Goal: Task Accomplishment & Management: Manage account settings

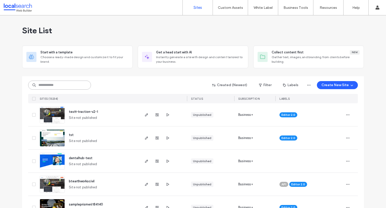
click at [54, 82] on input at bounding box center [59, 84] width 63 height 9
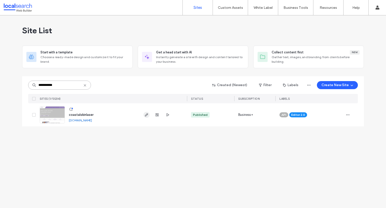
type input "**********"
click at [147, 116] on icon "button" at bounding box center [146, 115] width 4 height 4
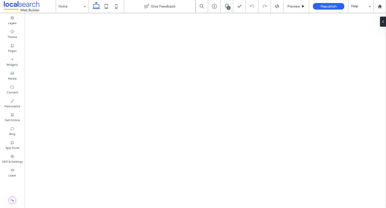
click at [229, 7] on div "1" at bounding box center [229, 8] width 4 height 4
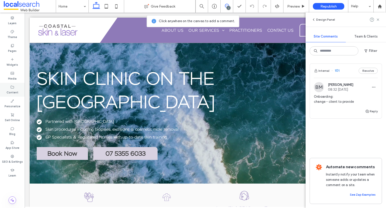
click at [4, 89] on div "Content" at bounding box center [12, 90] width 25 height 14
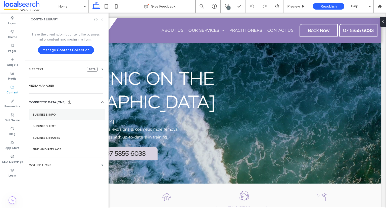
click at [39, 117] on section "Business Info" at bounding box center [67, 115] width 76 height 12
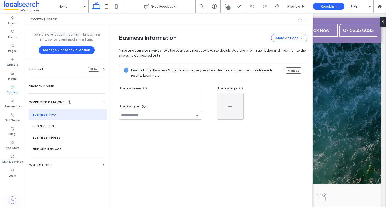
type input "**********"
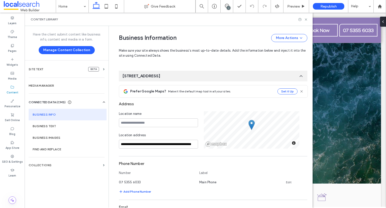
scroll to position [81, 0]
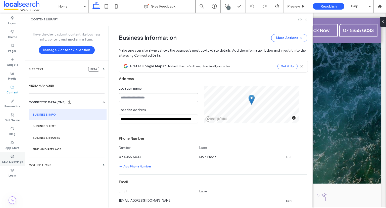
click at [10, 157] on div "SEO & Settings" at bounding box center [12, 159] width 25 height 14
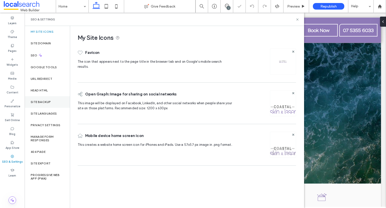
click at [42, 100] on label "Site Backup" at bounding box center [41, 102] width 20 height 4
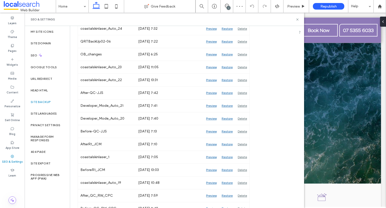
scroll to position [452, 0]
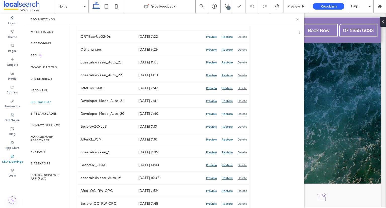
click at [298, 19] on use at bounding box center [297, 19] width 2 height 2
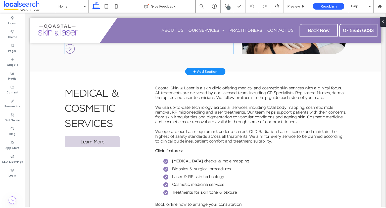
scroll to position [729, 0]
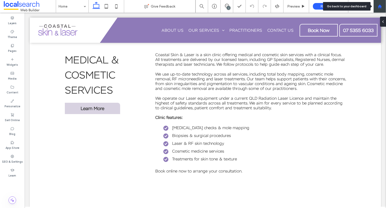
click at [381, 7] on use at bounding box center [380, 6] width 4 height 4
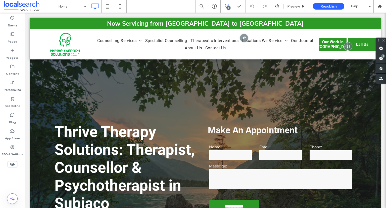
click at [226, 7] on use at bounding box center [227, 6] width 4 height 4
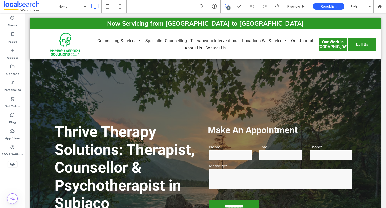
click at [226, 7] on use at bounding box center [227, 6] width 4 height 4
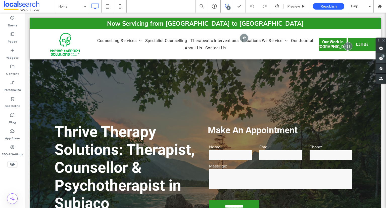
click at [384, 59] on span at bounding box center [381, 58] width 10 height 10
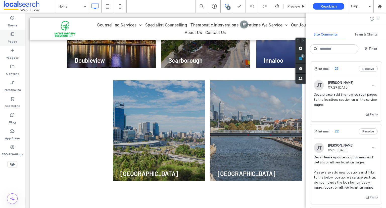
click at [12, 37] on label "Pages" at bounding box center [12, 40] width 9 height 7
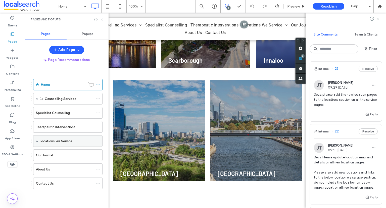
click at [38, 141] on div "Locations We Service" at bounding box center [67, 141] width 69 height 12
click at [36, 139] on span at bounding box center [37, 140] width 3 height 3
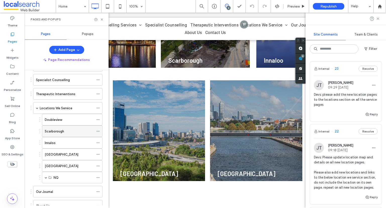
scroll to position [50, 0]
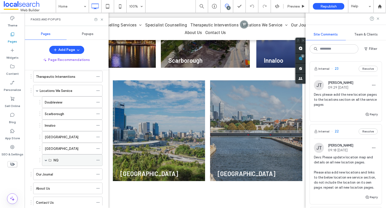
click at [45, 159] on span at bounding box center [46, 160] width 3 height 3
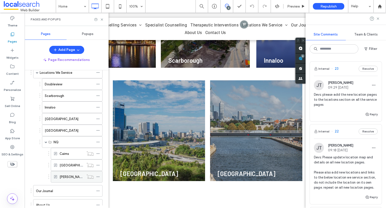
scroll to position [98, 0]
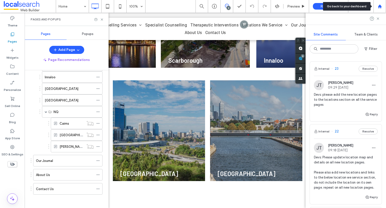
click at [381, 8] on div at bounding box center [379, 6] width 13 height 13
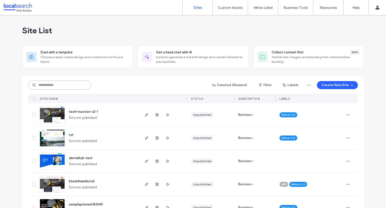
click at [65, 86] on input at bounding box center [59, 84] width 63 height 9
paste input "********"
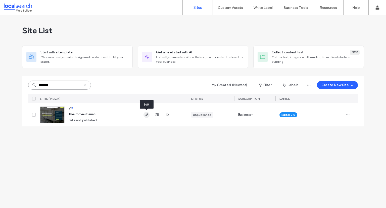
type input "********"
click at [147, 116] on icon "button" at bounding box center [146, 115] width 4 height 4
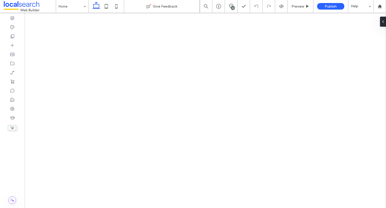
click at [232, 7] on div "10" at bounding box center [233, 8] width 4 height 4
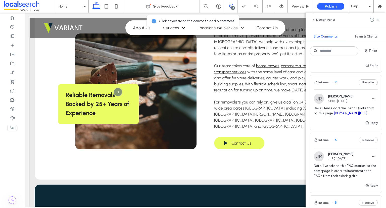
scroll to position [201, 0]
click at [338, 115] on link "themoveitman.com.au/gallery" at bounding box center [351, 113] width 34 height 4
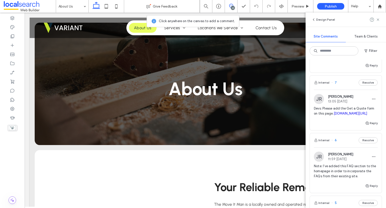
scroll to position [109, 0]
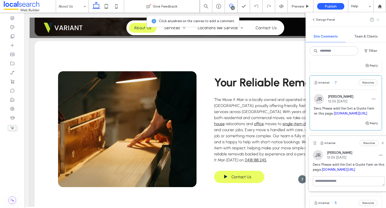
click at [376, 19] on icon at bounding box center [378, 20] width 4 height 4
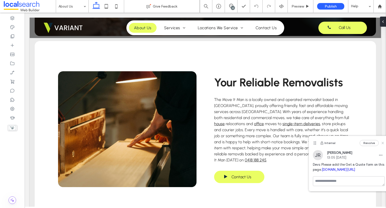
click at [381, 143] on icon at bounding box center [383, 143] width 4 height 4
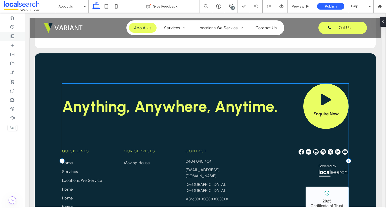
scroll to position [235, 0]
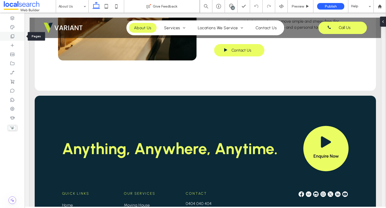
click at [12, 34] on icon at bounding box center [12, 36] width 5 height 5
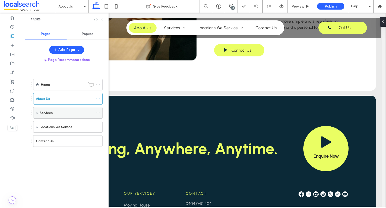
click at [38, 113] on div "Services" at bounding box center [67, 113] width 69 height 12
click at [37, 113] on span at bounding box center [37, 112] width 3 height 3
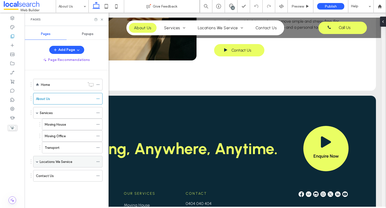
click at [35, 162] on div "Locations We Service" at bounding box center [67, 162] width 69 height 12
click at [37, 160] on span at bounding box center [37, 161] width 3 height 3
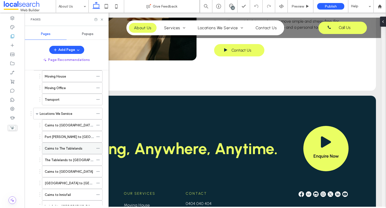
scroll to position [48, 0]
click at [65, 125] on label "Cairns to Port Douglas" at bounding box center [82, 125] width 74 height 9
click at [103, 19] on icon at bounding box center [102, 20] width 4 height 4
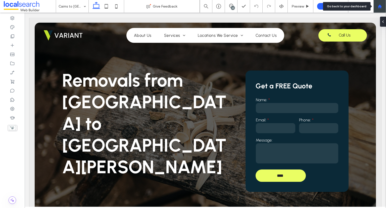
click at [382, 5] on div at bounding box center [380, 6] width 12 height 4
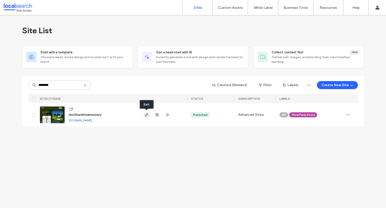
type input "********"
click at [147, 115] on use "button" at bounding box center [146, 114] width 3 height 3
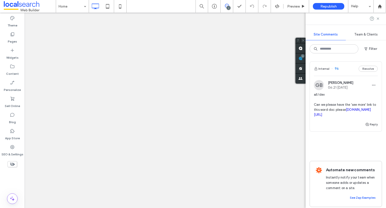
click at [370, 47] on button "Filter" at bounding box center [370, 49] width 23 height 8
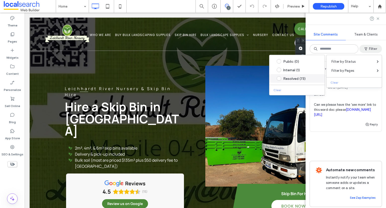
click at [278, 80] on span at bounding box center [279, 78] width 5 height 5
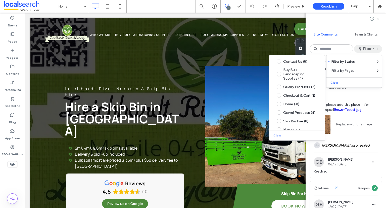
click at [373, 96] on span "all/QR Can we please add this photo in for Brown Topsoil Brown+Topsoil.jpg" at bounding box center [346, 102] width 64 height 20
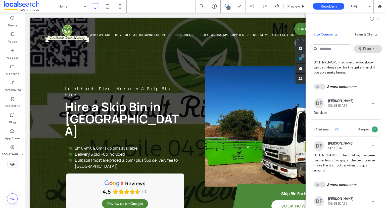
scroll to position [5980, 0]
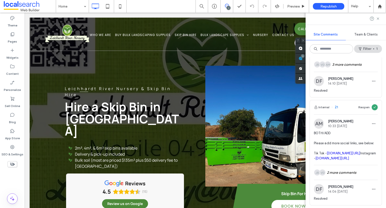
scroll to position [6457, 0]
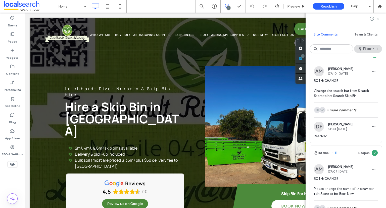
scroll to position [7010, 0]
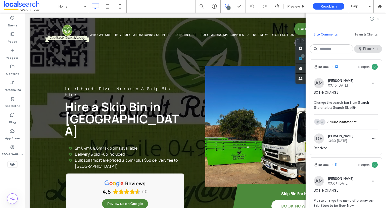
click at [344, 31] on div "VG JB 2 more comments" at bounding box center [346, 24] width 64 height 15
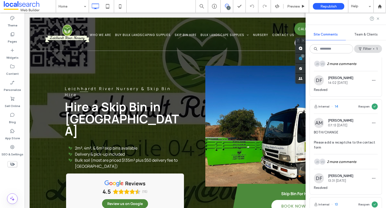
scroll to position [6724, 0]
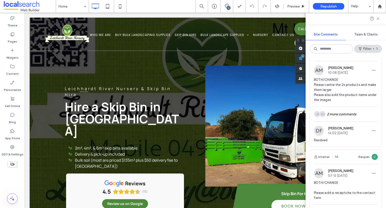
click at [348, 18] on div "AM VG JB 3 more comments" at bounding box center [346, 11] width 64 height 15
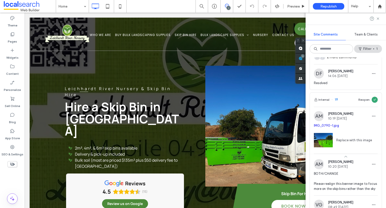
scroll to position [6574, 0]
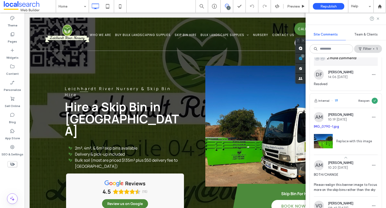
click at [332, 65] on div "VG JB 2 more comments" at bounding box center [346, 58] width 64 height 15
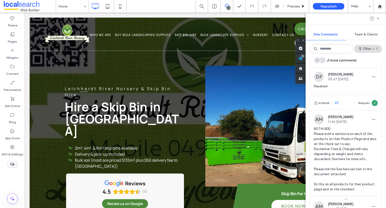
scroll to position [6222, 0]
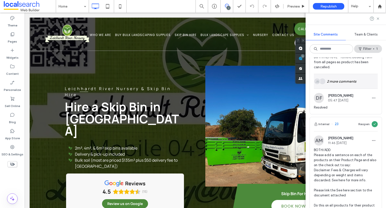
click at [344, 88] on div "JB 2 more comments" at bounding box center [346, 81] width 64 height 15
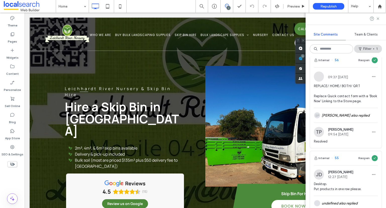
scroll to position [3910, 0]
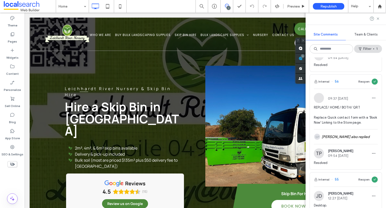
click at [348, 46] on div "SP Shanuille Parsa also replied" at bounding box center [346, 38] width 64 height 15
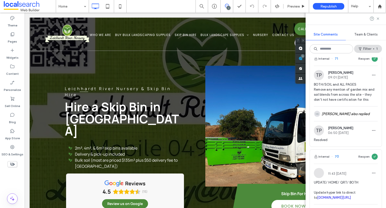
scroll to position [2604, 0]
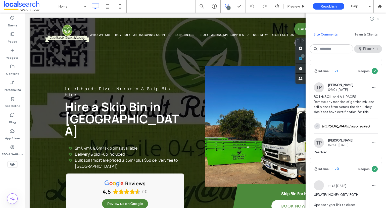
click at [344, 35] on div "MI DA 2 more comments" at bounding box center [346, 28] width 64 height 15
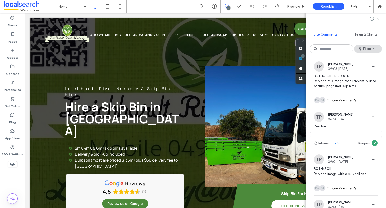
scroll to position [2353, 0]
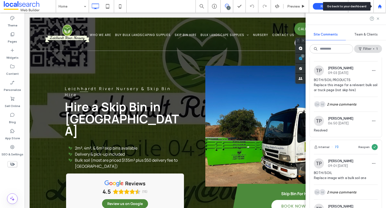
click at [381, 7] on icon at bounding box center [380, 6] width 4 height 4
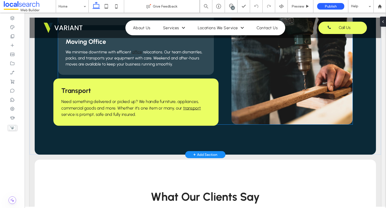
scroll to position [553, 0]
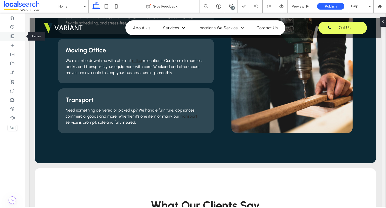
click at [16, 36] on div at bounding box center [12, 36] width 25 height 9
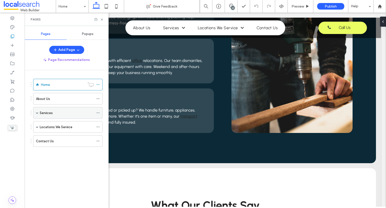
click at [38, 112] on div "Services" at bounding box center [67, 113] width 69 height 12
click at [36, 111] on span at bounding box center [37, 112] width 3 height 3
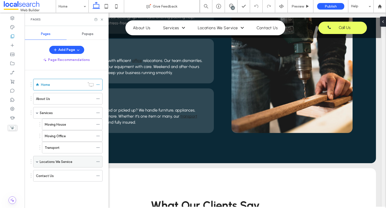
click at [37, 160] on span at bounding box center [37, 161] width 3 height 3
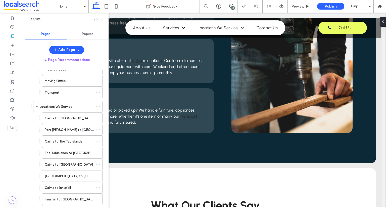
scroll to position [48, 0]
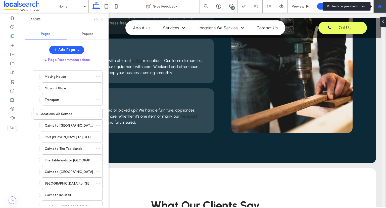
click at [380, 9] on div at bounding box center [379, 6] width 13 height 13
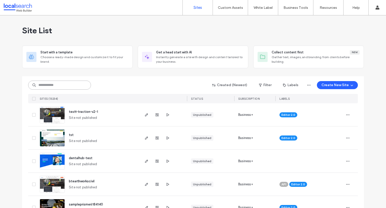
click at [65, 82] on input at bounding box center [59, 84] width 63 height 9
paste input "********"
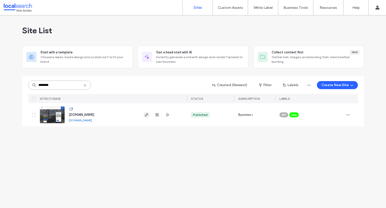
type input "********"
click at [147, 116] on icon "button" at bounding box center [146, 115] width 4 height 4
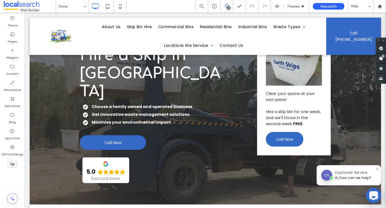
click at [229, 7] on div "15" at bounding box center [229, 8] width 4 height 4
click at [228, 6] on div "15" at bounding box center [229, 8] width 4 height 4
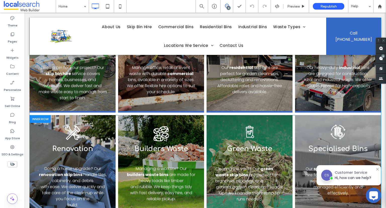
scroll to position [316, 0]
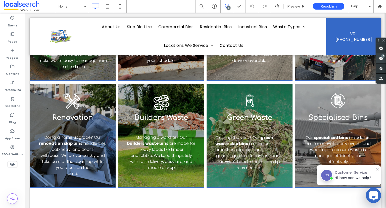
click at [382, 60] on use at bounding box center [381, 58] width 4 height 4
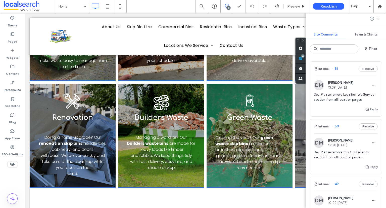
click at [337, 67] on span "51" at bounding box center [334, 68] width 7 height 5
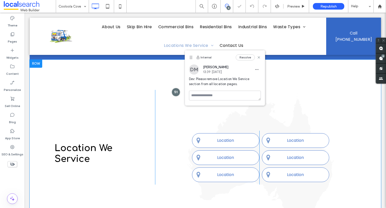
scroll to position [1679, 0]
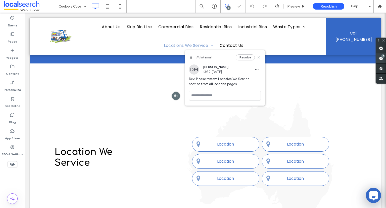
click at [383, 58] on div "15" at bounding box center [383, 56] width 4 height 4
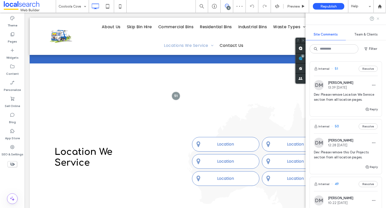
click at [377, 19] on icon at bounding box center [378, 19] width 4 height 4
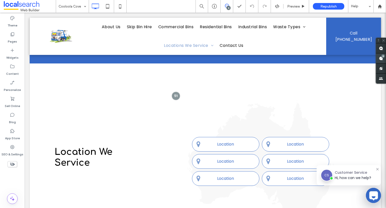
click at [381, 57] on use at bounding box center [381, 58] width 4 height 4
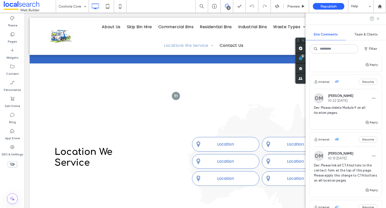
scroll to position [100, 0]
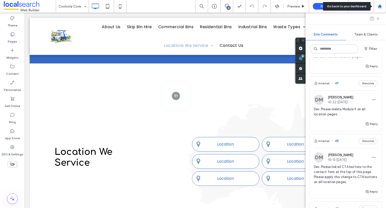
click at [380, 8] on icon at bounding box center [380, 6] width 4 height 4
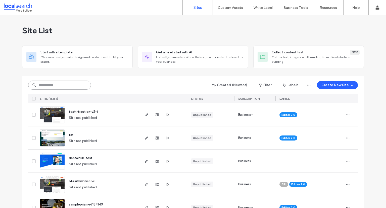
click at [60, 89] on input at bounding box center [59, 84] width 63 height 9
paste input "********"
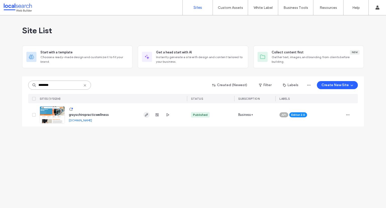
type input "********"
click at [144, 117] on span "button" at bounding box center [146, 115] width 6 height 6
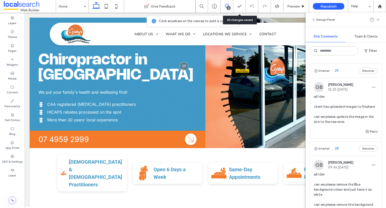
click at [336, 69] on span "29" at bounding box center [334, 70] width 7 height 5
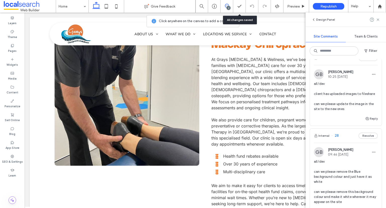
scroll to position [25, 0]
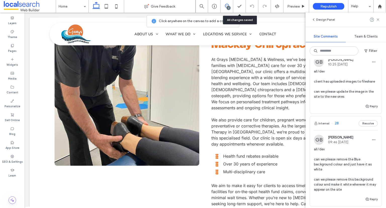
click at [336, 123] on span "28" at bounding box center [334, 123] width 7 height 5
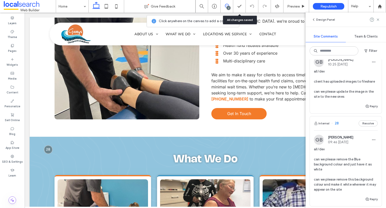
scroll to position [295, 0]
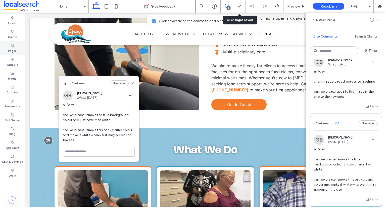
click at [15, 43] on div "Pages" at bounding box center [12, 48] width 25 height 14
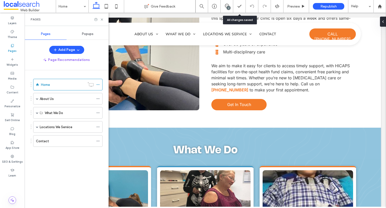
scroll to position [0, 0]
click at [37, 99] on span at bounding box center [37, 98] width 3 height 3
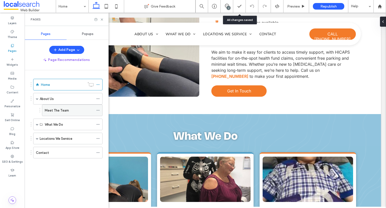
scroll to position [346, 0]
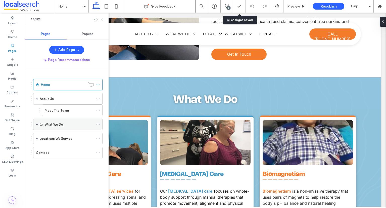
click at [36, 121] on span at bounding box center [37, 124] width 3 height 11
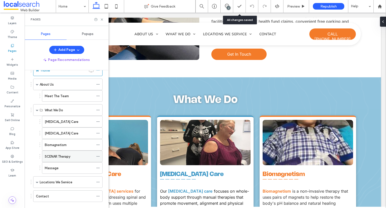
scroll to position [22, 0]
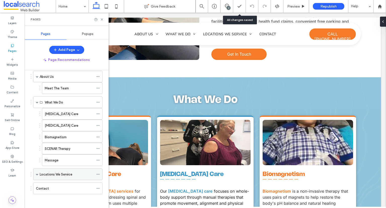
click at [38, 173] on span at bounding box center [37, 174] width 3 height 3
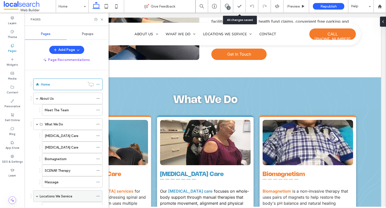
scroll to position [0, 0]
click at [102, 19] on use at bounding box center [102, 19] width 2 height 2
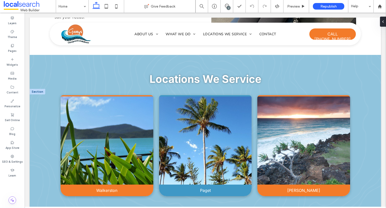
scroll to position [924, 0]
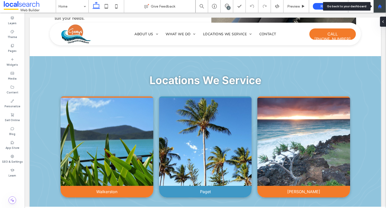
click at [377, 7] on div at bounding box center [380, 6] width 12 height 4
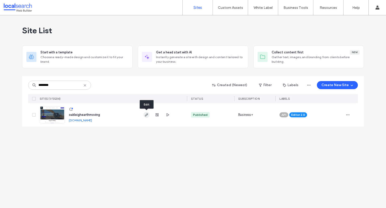
type input "********"
click at [147, 116] on icon "button" at bounding box center [146, 115] width 4 height 4
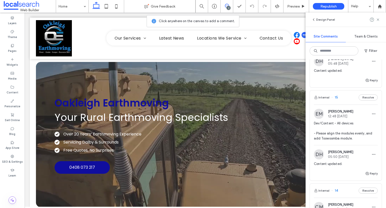
scroll to position [75, 0]
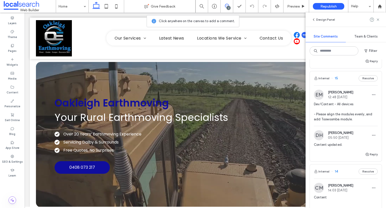
click at [337, 77] on span "15" at bounding box center [334, 78] width 7 height 5
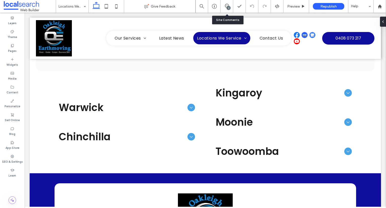
click at [228, 3] on div "3" at bounding box center [227, 6] width 13 height 13
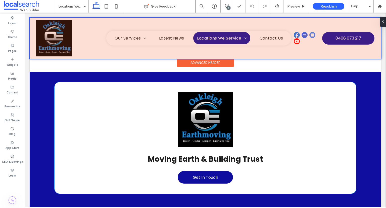
scroll to position [382, 0]
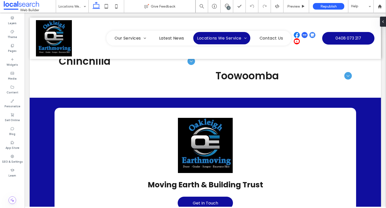
click at [230, 7] on div "3" at bounding box center [229, 8] width 4 height 4
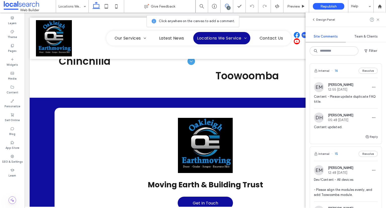
click at [338, 69] on div "Internal 16 Resolve" at bounding box center [346, 71] width 72 height 14
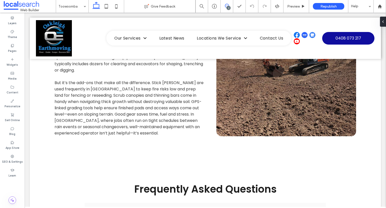
click at [226, 6] on icon at bounding box center [227, 6] width 4 height 4
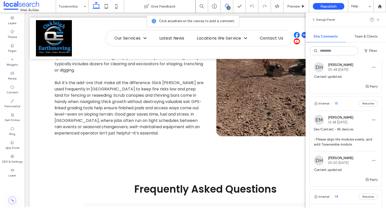
scroll to position [50, 0]
click at [335, 102] on span "15" at bounding box center [334, 103] width 7 height 5
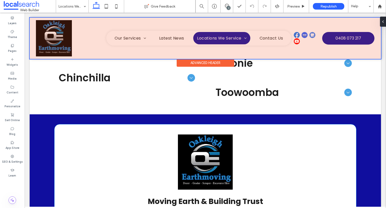
scroll to position [307, 0]
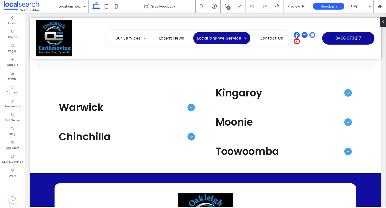
click at [229, 5] on span at bounding box center [227, 6] width 12 height 4
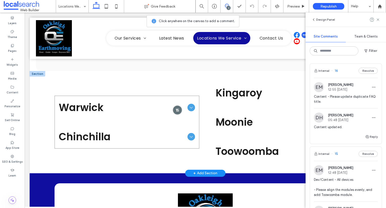
click at [176, 111] on div at bounding box center [177, 109] width 9 height 9
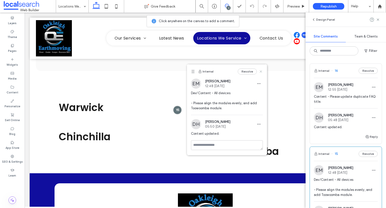
click at [261, 72] on icon at bounding box center [261, 71] width 4 height 4
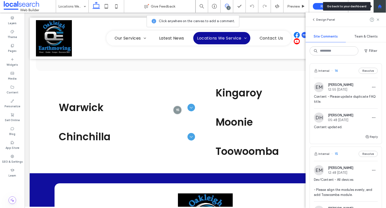
click at [379, 9] on div at bounding box center [379, 6] width 13 height 13
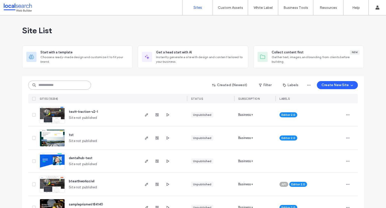
click at [61, 83] on input at bounding box center [59, 84] width 63 height 9
paste input "********"
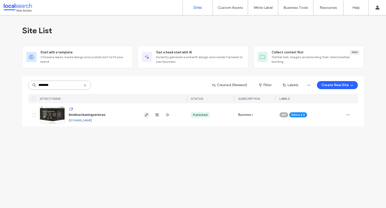
type input "********"
click at [144, 115] on span "button" at bounding box center [146, 115] width 6 height 6
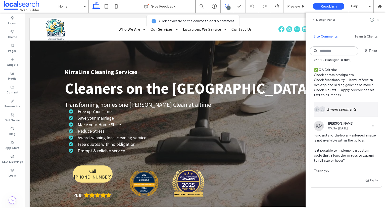
scroll to position [151, 0]
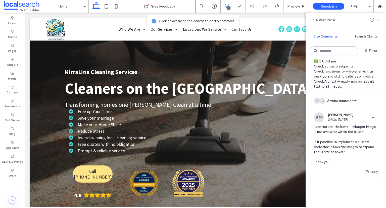
click at [343, 138] on span "I understand the hover - enlarged image is not available within the builder. Is…" at bounding box center [346, 144] width 64 height 40
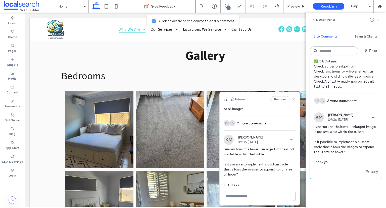
scroll to position [153, 0]
click at [379, 21] on use at bounding box center [378, 19] width 2 height 2
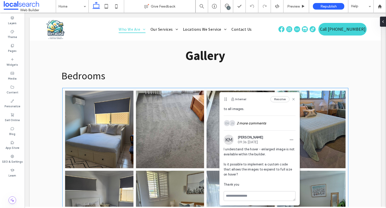
click at [158, 88] on link at bounding box center [170, 129] width 72 height 82
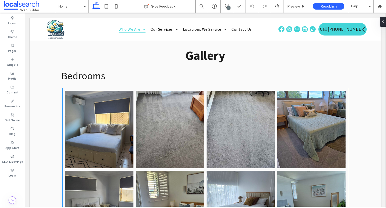
click at [158, 88] on link at bounding box center [170, 129] width 72 height 82
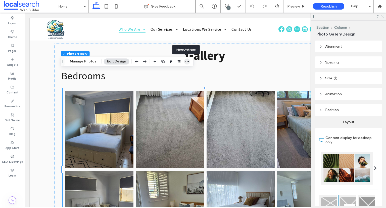
click at [185, 62] on use "button" at bounding box center [186, 61] width 3 height 1
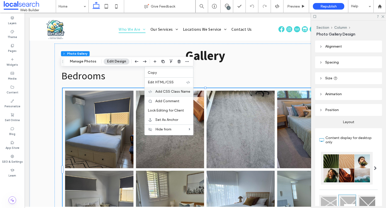
click at [170, 92] on span "Add CSS Class Name" at bounding box center [172, 91] width 35 height 4
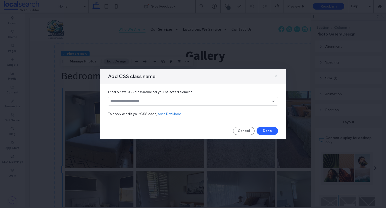
click at [274, 77] on icon at bounding box center [276, 76] width 4 height 4
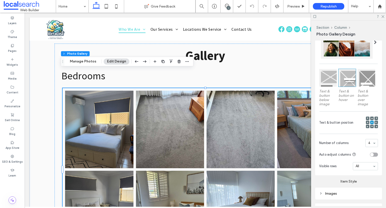
scroll to position [169, 0]
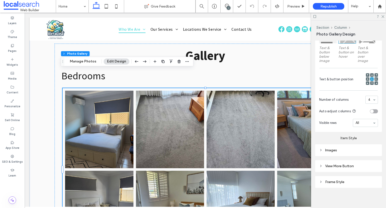
click at [351, 149] on div "Images" at bounding box center [348, 150] width 59 height 4
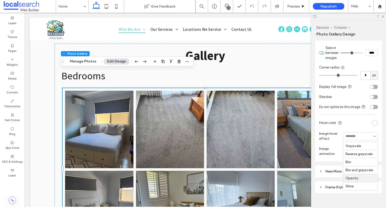
scroll to position [0, 0]
click at [372, 138] on div "None Zoom out Grayscale Reverse grayscale Blur Blur and grayscale Opacity Shine" at bounding box center [360, 136] width 35 height 8
click at [383, 17] on use at bounding box center [382, 16] width 3 height 3
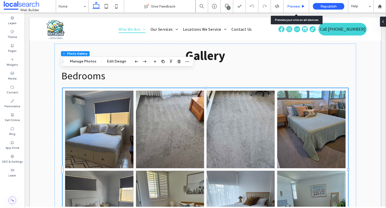
click at [292, 4] on span "Preview" at bounding box center [293, 6] width 13 height 4
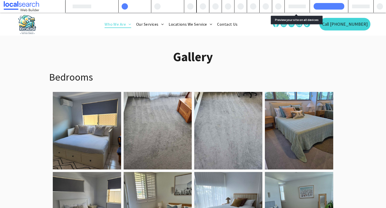
scroll to position [1105, 0]
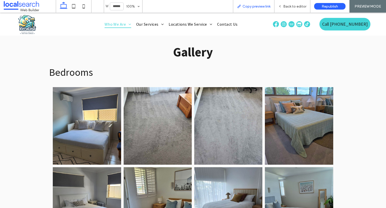
click at [258, 7] on span "Copy preview link" at bounding box center [256, 6] width 28 height 4
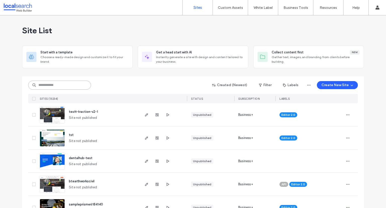
click at [64, 86] on input at bounding box center [59, 84] width 63 height 9
paste input "********"
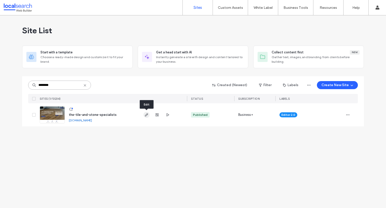
type input "********"
click at [147, 115] on icon "button" at bounding box center [146, 115] width 4 height 4
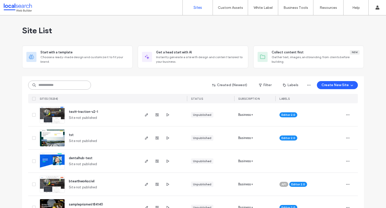
drag, startPoint x: 82, startPoint y: 82, endPoint x: 77, endPoint y: 83, distance: 4.8
click at [77, 83] on input at bounding box center [59, 84] width 63 height 9
paste input "********"
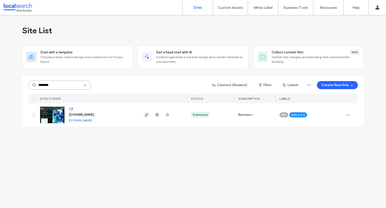
type input "********"
click at [146, 115] on icon "button" at bounding box center [146, 115] width 4 height 4
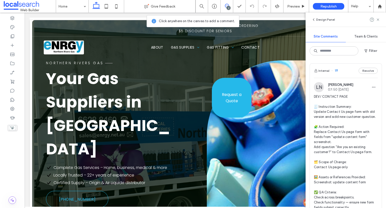
click at [336, 72] on span "19" at bounding box center [334, 70] width 7 height 5
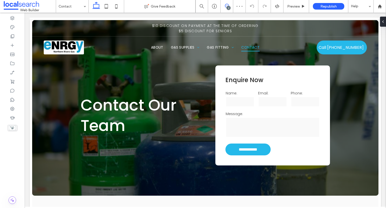
click at [229, 6] on span at bounding box center [227, 6] width 12 height 4
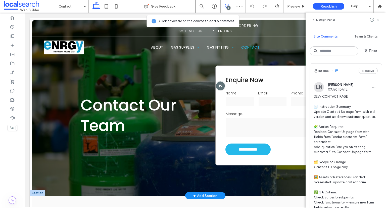
click at [218, 85] on div at bounding box center [220, 85] width 9 height 9
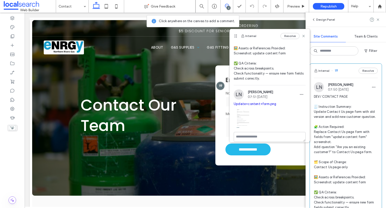
scroll to position [89, 0]
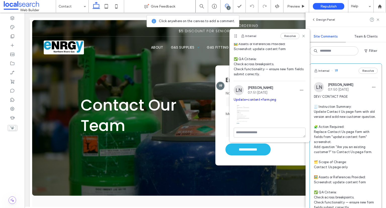
click at [269, 98] on link "Update+content+form.png" at bounding box center [255, 99] width 43 height 4
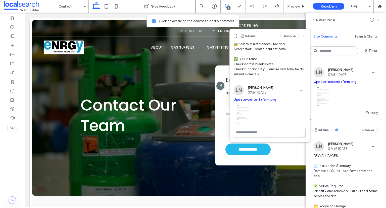
scroll to position [176, 0]
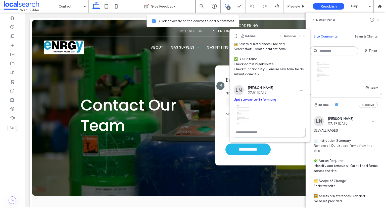
click at [337, 107] on span "18" at bounding box center [334, 104] width 7 height 5
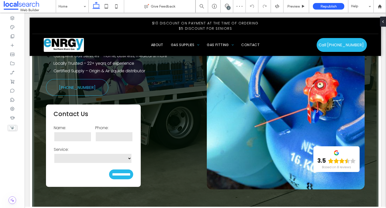
click at [227, 9] on div "2" at bounding box center [229, 8] width 4 height 4
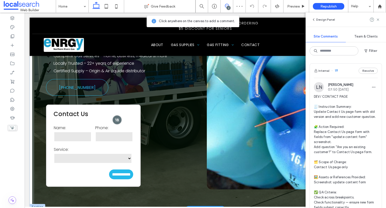
click at [117, 115] on div at bounding box center [116, 119] width 9 height 9
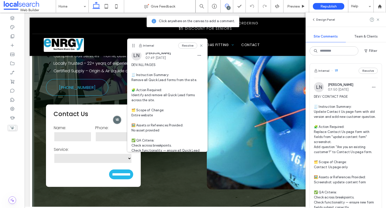
scroll to position [2, 0]
click at [117, 115] on div at bounding box center [116, 119] width 9 height 9
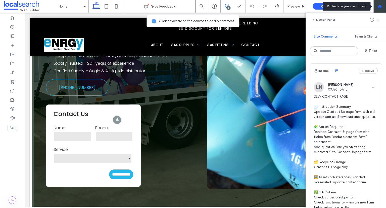
click at [375, 7] on div at bounding box center [380, 6] width 12 height 4
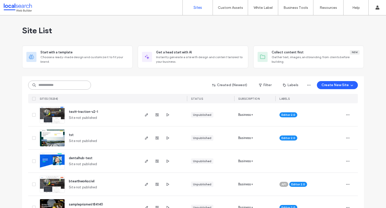
click at [63, 87] on input at bounding box center [59, 84] width 63 height 9
paste input "********"
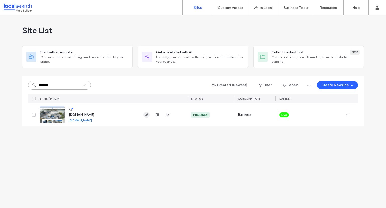
type input "********"
click at [145, 116] on use "button" at bounding box center [146, 114] width 3 height 3
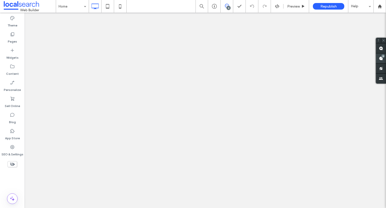
click at [383, 58] on div "15" at bounding box center [383, 56] width 4 height 4
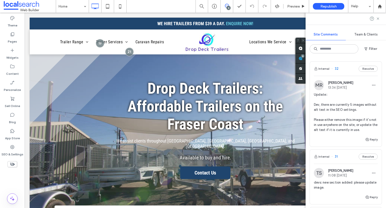
click at [335, 68] on span "32" at bounding box center [334, 68] width 7 height 5
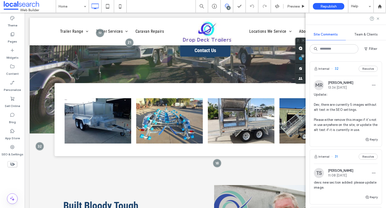
scroll to position [146, 0]
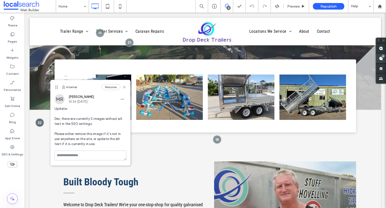
click at [382, 59] on use at bounding box center [381, 58] width 4 height 4
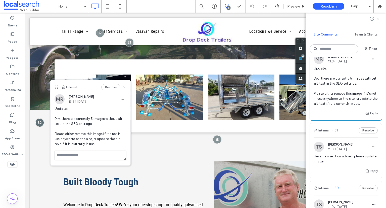
scroll to position [50, 0]
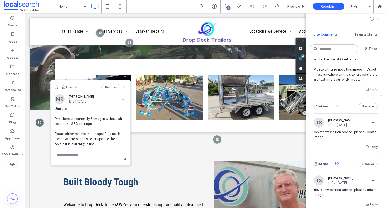
click at [337, 109] on span "31" at bounding box center [334, 106] width 6 height 5
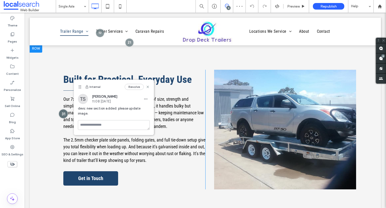
click at [64, 109] on div at bounding box center [63, 113] width 9 height 9
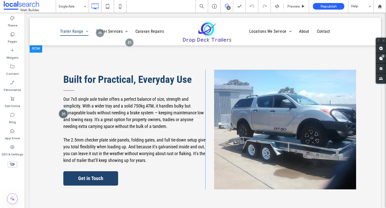
click at [64, 109] on div at bounding box center [63, 113] width 9 height 9
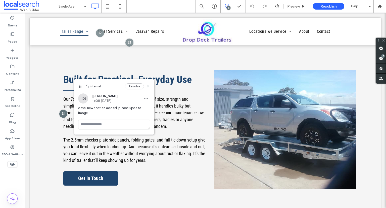
click at [226, 6] on icon at bounding box center [227, 6] width 4 height 4
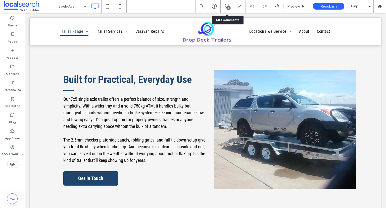
click at [226, 8] on div "15" at bounding box center [227, 6] width 12 height 5
click at [226, 6] on icon at bounding box center [227, 6] width 4 height 4
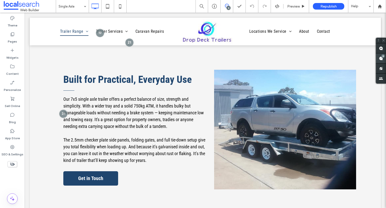
click at [380, 59] on use at bounding box center [381, 58] width 4 height 4
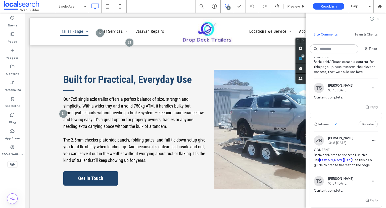
scroll to position [829, 0]
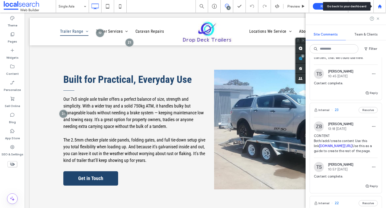
click at [381, 6] on use at bounding box center [380, 6] width 4 height 4
